Goal: Task Accomplishment & Management: Manage account settings

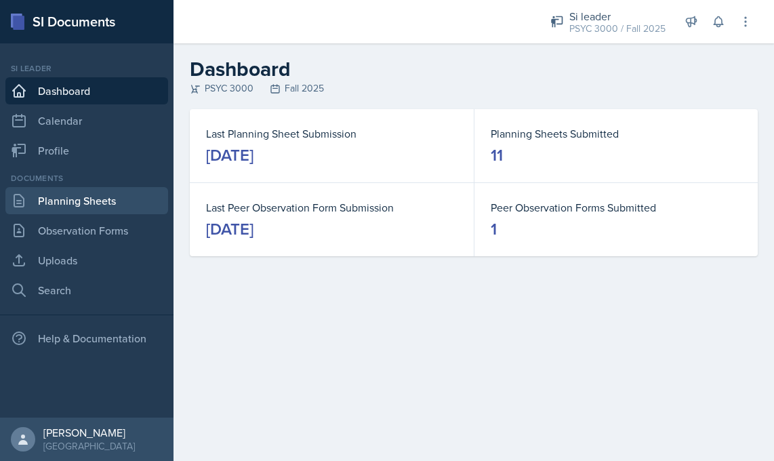
click at [94, 199] on link "Planning Sheets" at bounding box center [86, 200] width 163 height 27
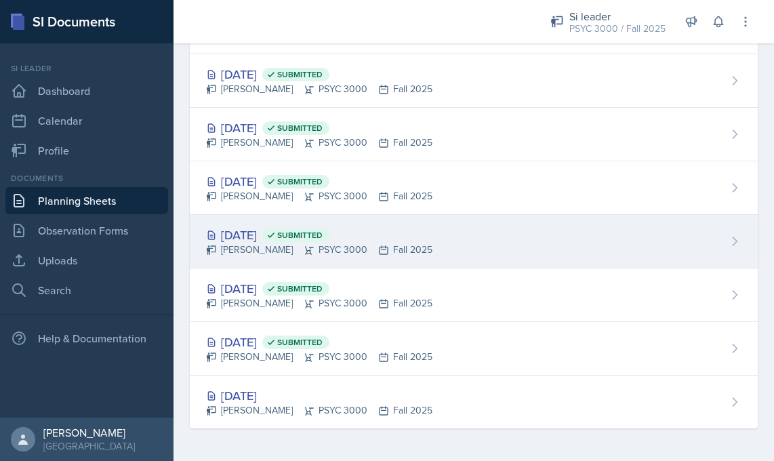
scroll to position [397, 0]
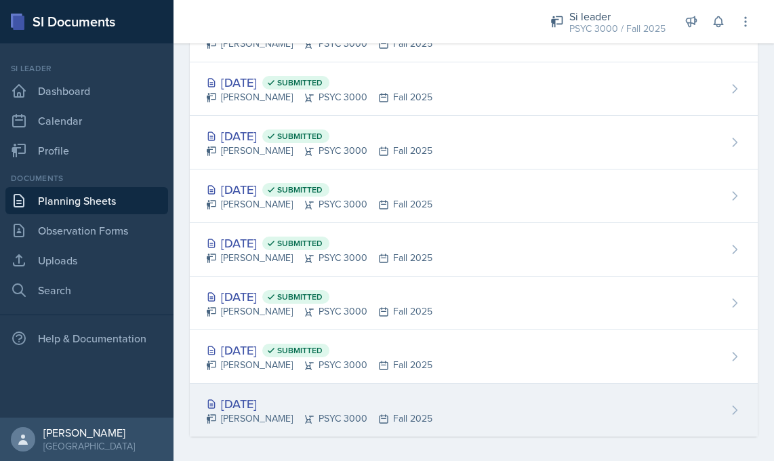
click at [465, 415] on div "[DATE] [PERSON_NAME] PSYC 3000 Fall 2025" at bounding box center [474, 410] width 568 height 53
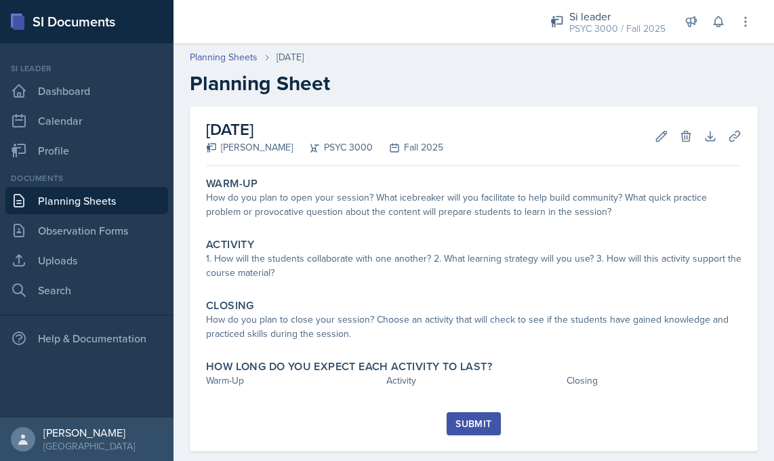
click at [120, 197] on link "Planning Sheets" at bounding box center [86, 200] width 163 height 27
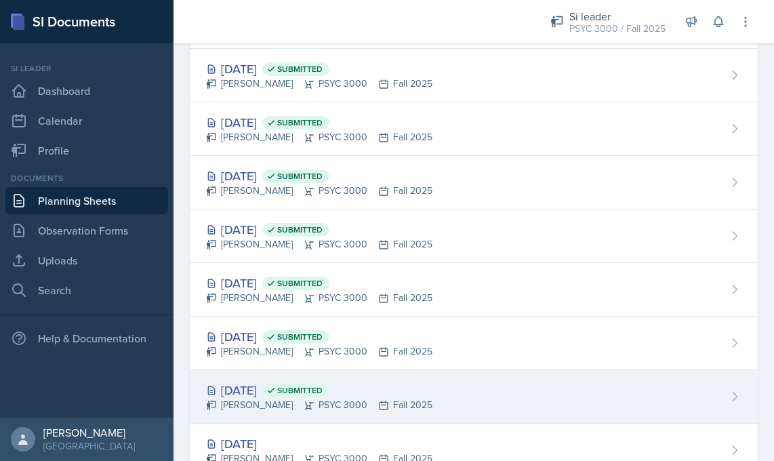
scroll to position [405, 0]
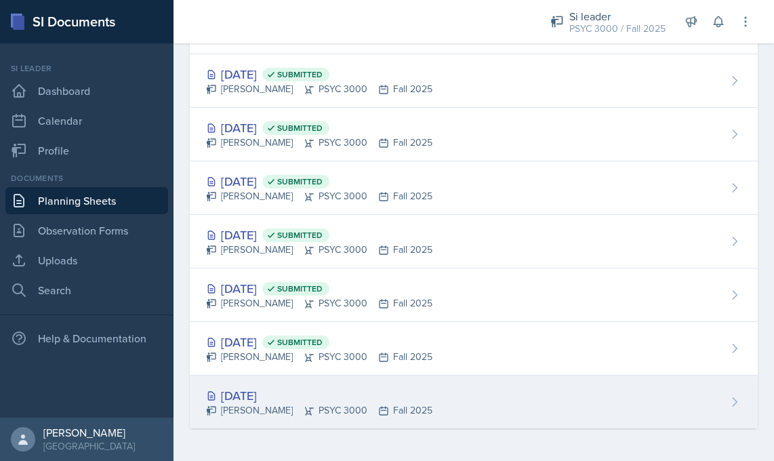
click at [449, 407] on div "[DATE] [PERSON_NAME] PSYC 3000 Fall 2025" at bounding box center [474, 401] width 568 height 53
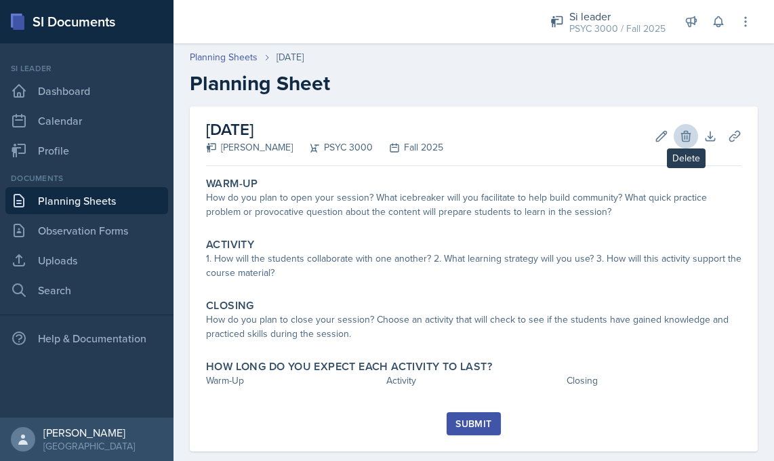
click at [674, 133] on button "Delete" at bounding box center [686, 136] width 24 height 24
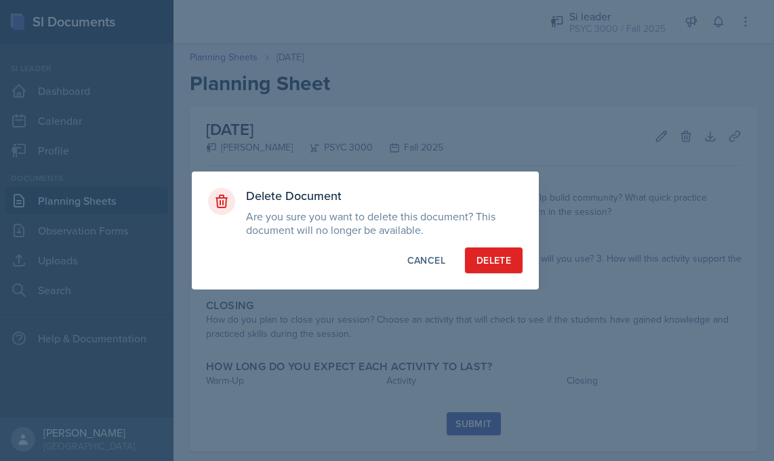
click at [508, 262] on div "Delete" at bounding box center [493, 260] width 35 height 14
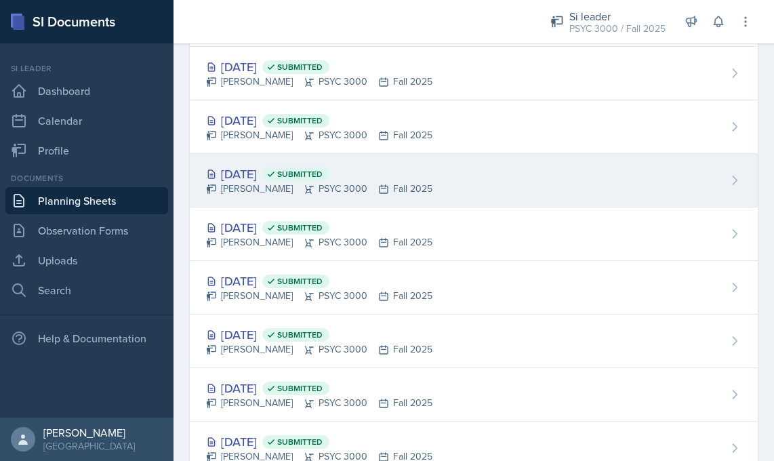
scroll to position [1, 0]
